Goal: Information Seeking & Learning: Check status

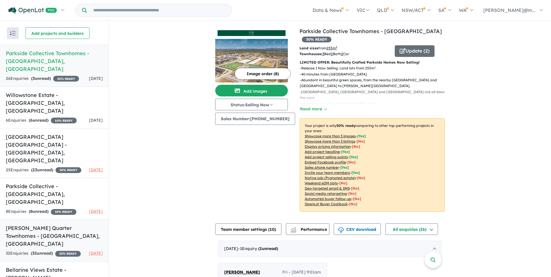
scroll to position [1, 0]
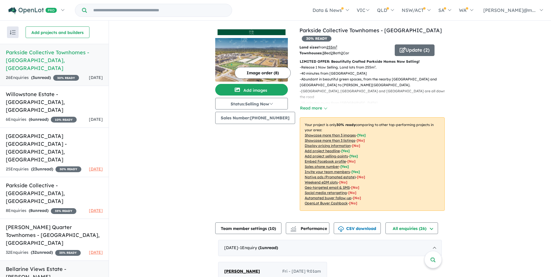
click at [39, 265] on h5 "Bellarine Views Estate - Clifton Springs , VIC" at bounding box center [54, 280] width 97 height 31
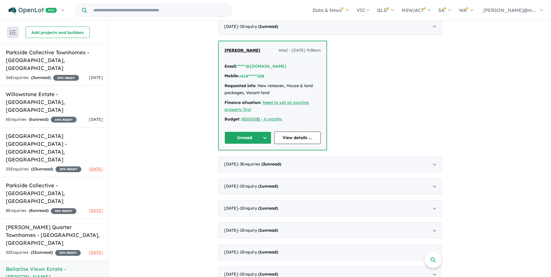
scroll to position [116, 0]
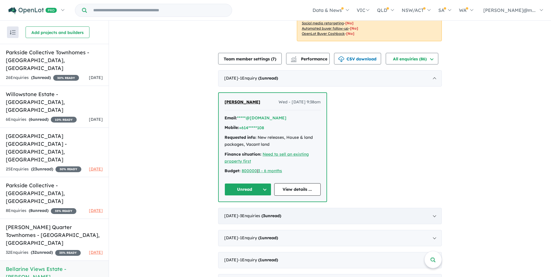
click at [433, 208] on div "May 2025 - 3 Enquir ies ( 3 unread)" at bounding box center [330, 216] width 224 height 16
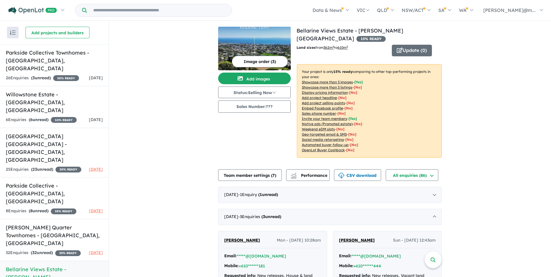
scroll to position [0, 0]
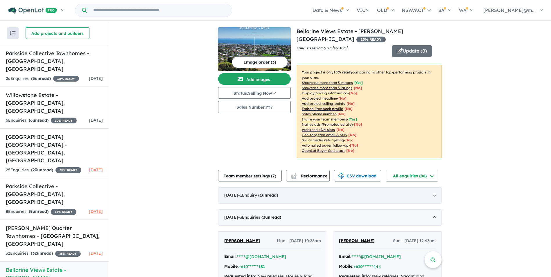
click at [434, 187] on div "July 2025 - 1 Enquir y ( 1 unread)" at bounding box center [330, 195] width 224 height 16
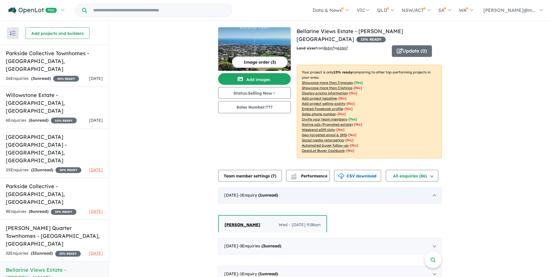
scroll to position [1, 0]
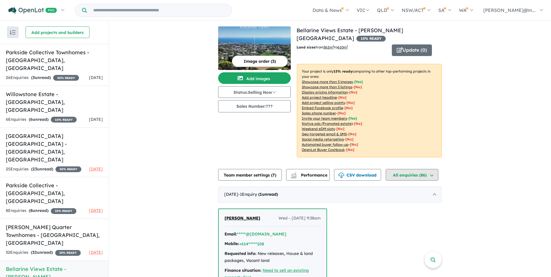
click at [420, 169] on button "All enquiries ( 86 )" at bounding box center [412, 175] width 53 height 12
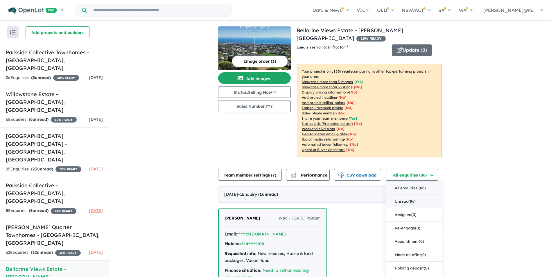
click at [402, 195] on button "Unread ( 86 )" at bounding box center [414, 201] width 56 height 13
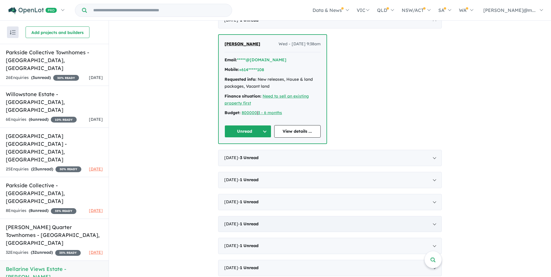
scroll to position [116, 0]
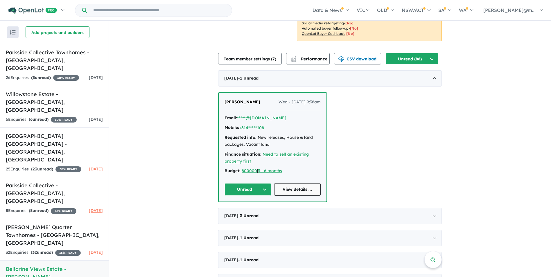
click at [294, 185] on link "View details ..." at bounding box center [297, 189] width 47 height 12
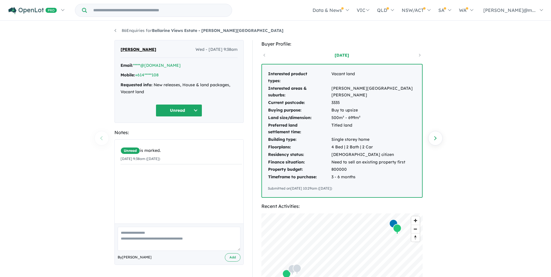
click at [196, 111] on button "Unread" at bounding box center [179, 110] width 46 height 12
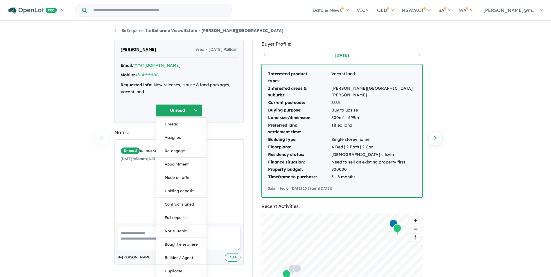
click at [196, 111] on button "Unread" at bounding box center [179, 110] width 46 height 12
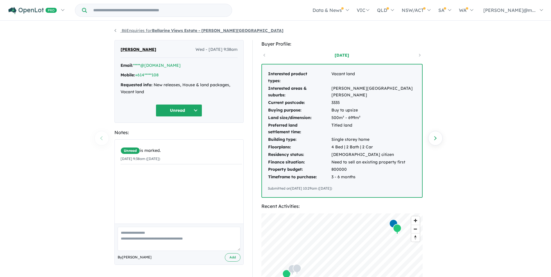
click at [114, 30] on link "86 Enquiries for Bellarine Views Estate - [PERSON_NAME][GEOGRAPHIC_DATA]" at bounding box center [198, 30] width 169 height 5
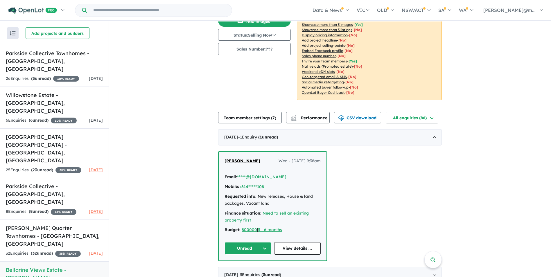
scroll to position [87, 0]
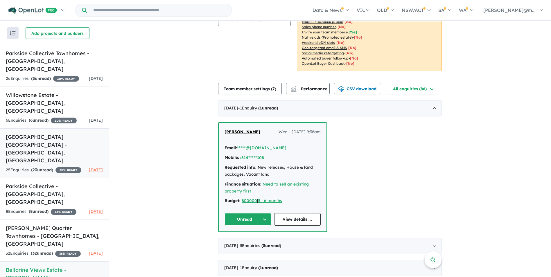
click at [29, 133] on h5 "[GEOGRAPHIC_DATA] [GEOGRAPHIC_DATA] - [GEOGRAPHIC_DATA] , [GEOGRAPHIC_DATA]" at bounding box center [54, 148] width 97 height 31
